Goal: Browse casually: Explore the website without a specific task or goal

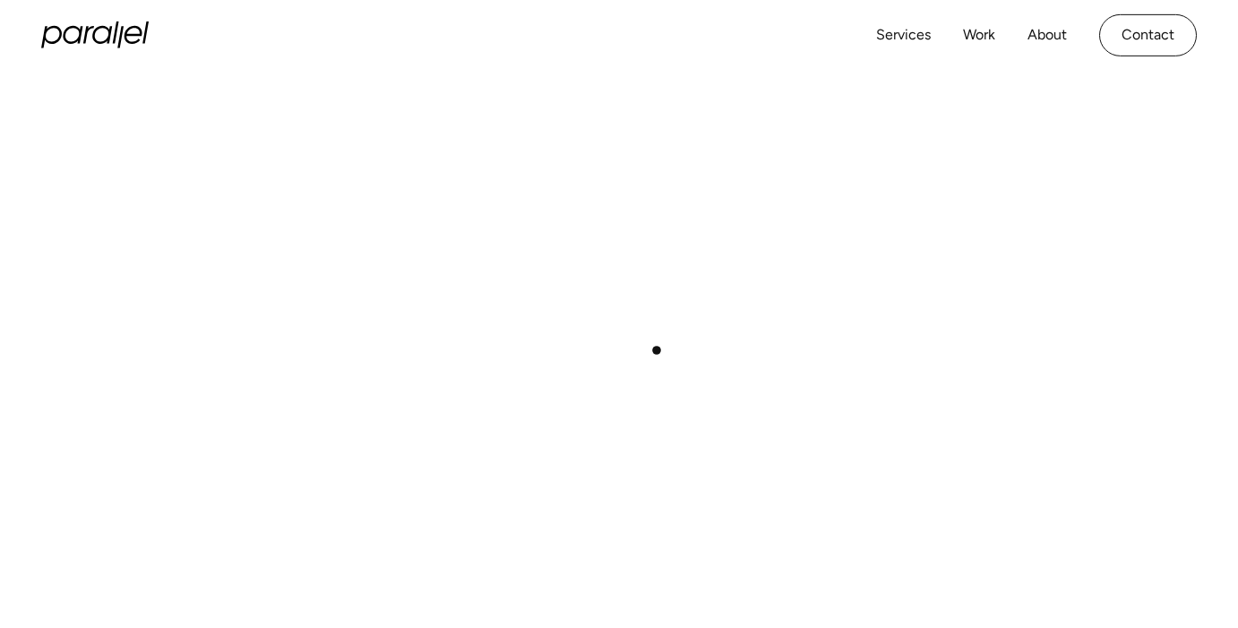
scroll to position [675, 0]
click at [989, 468] on div "Play with Sound" at bounding box center [618, 287] width 1154 height 649
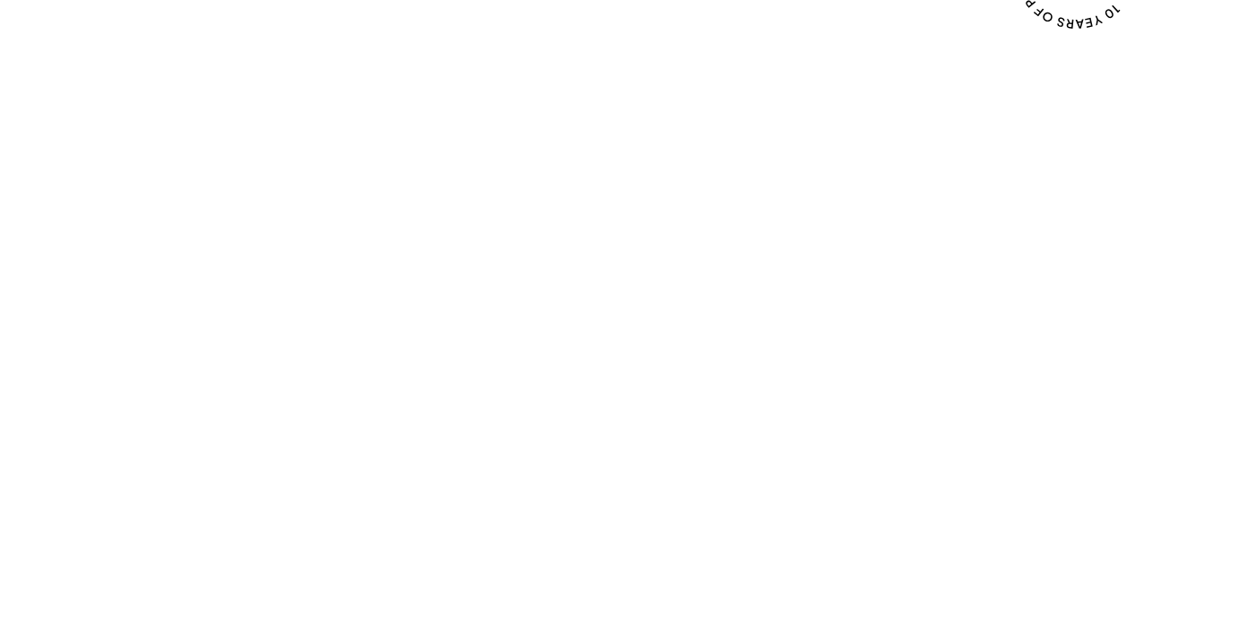
scroll to position [669, 0]
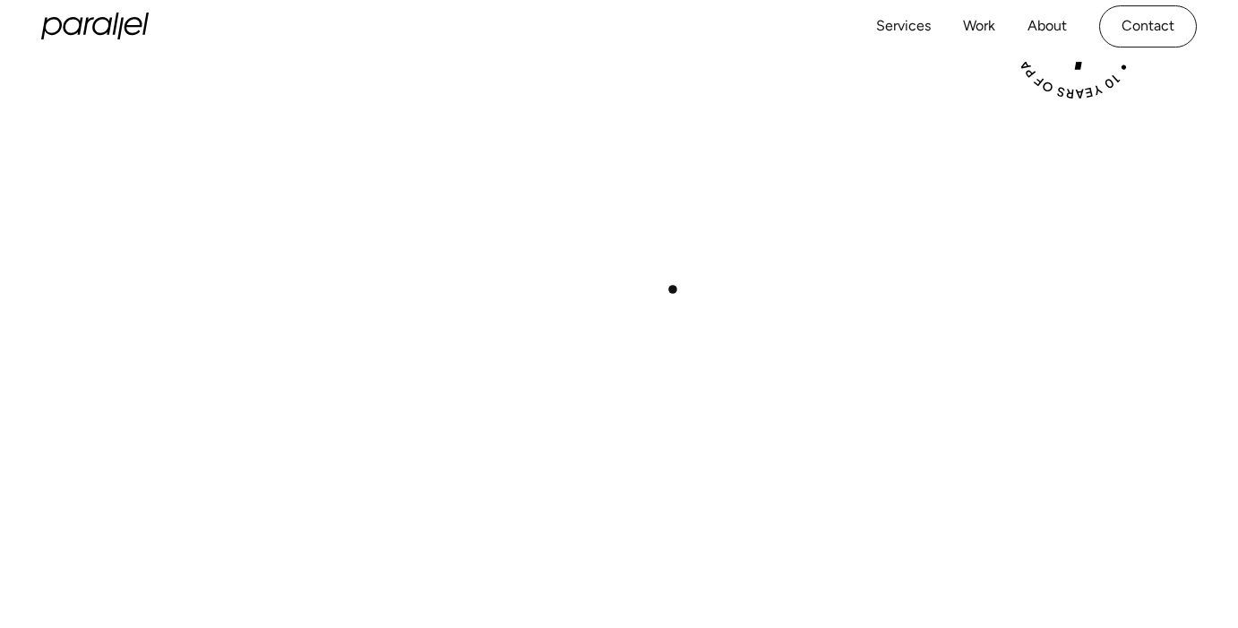
scroll to position [595, 0]
click at [704, 368] on div "Play with Sound" at bounding box center [618, 367] width 1154 height 649
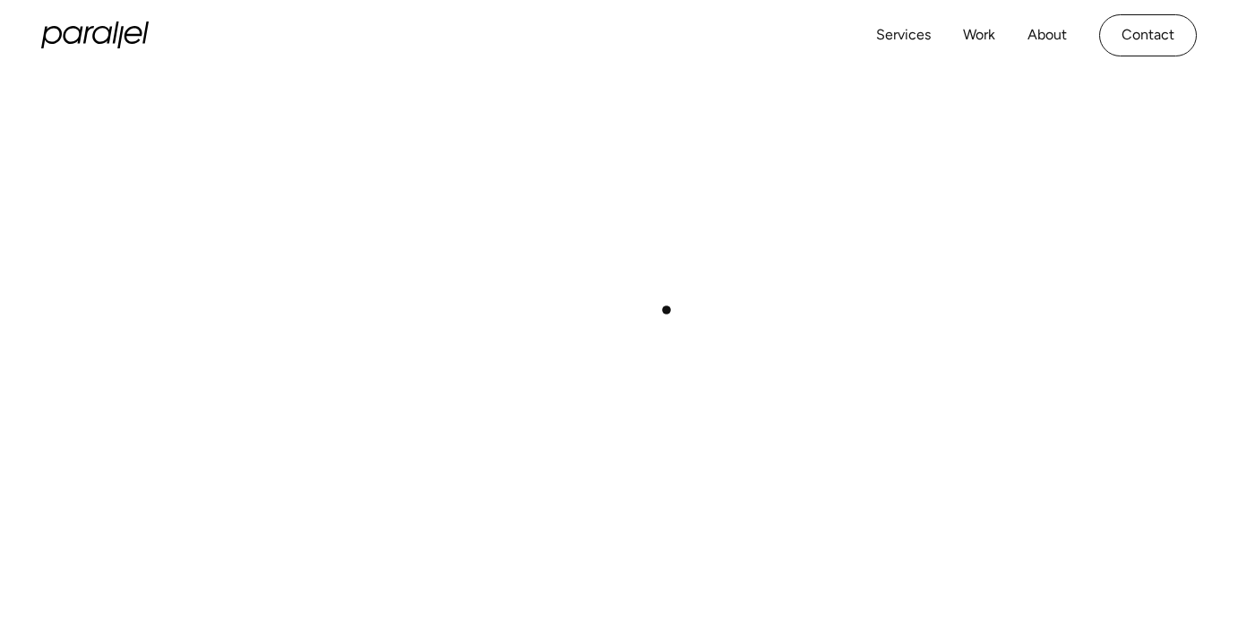
scroll to position [669, 0]
click at [612, 315] on div "Play with Sound" at bounding box center [618, 294] width 1154 height 649
click at [1032, 66] on div "Services Work About Careers Contact LinkedIn Twitter (X)" at bounding box center [618, 35] width 1154 height 71
